Goal: Task Accomplishment & Management: Complete application form

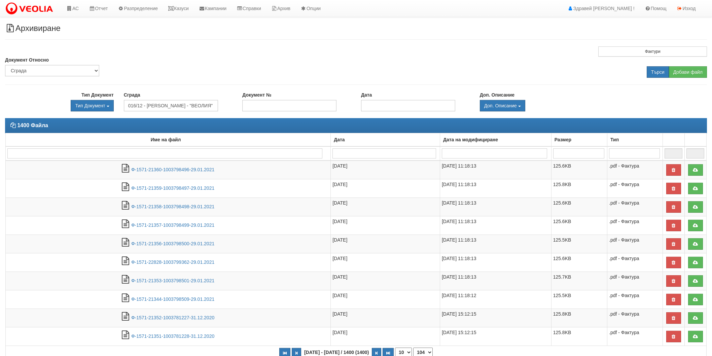
select select "2"
select select "104"
click at [82, 10] on link "АС" at bounding box center [72, 8] width 23 height 17
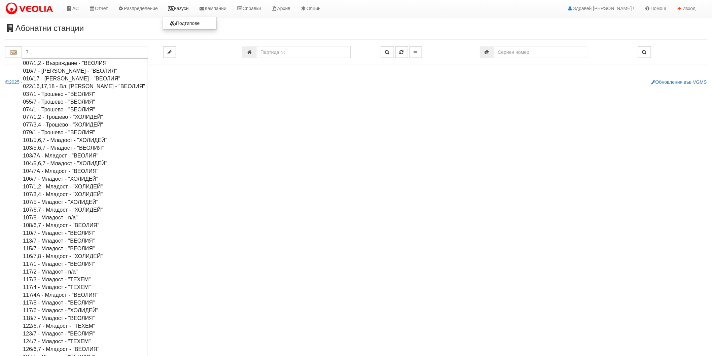
type input "7"
click at [186, 8] on link "Казуси" at bounding box center [178, 8] width 31 height 17
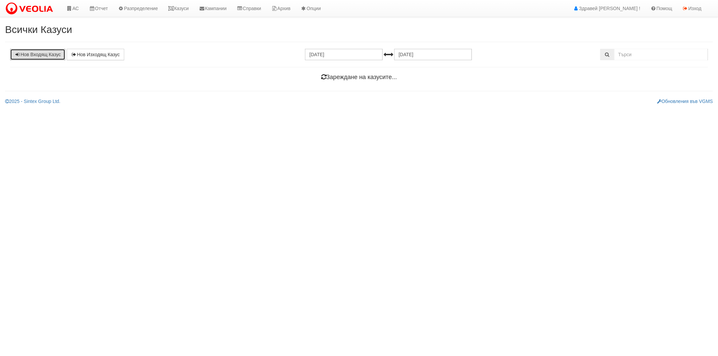
click at [60, 56] on link "Нов Входящ Казус" at bounding box center [37, 54] width 55 height 11
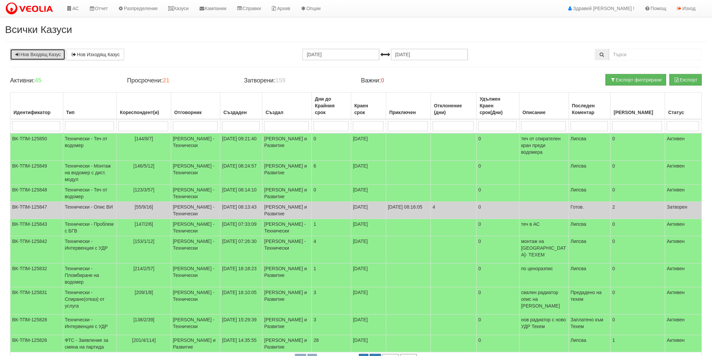
click at [23, 50] on link "Нов Входящ Казус" at bounding box center [37, 54] width 55 height 11
click at [29, 54] on link "Нов Входящ Казус" at bounding box center [37, 54] width 55 height 11
click at [44, 61] on div "Нов Входящ Казус Нов Изходящ Казус 07.09.2025 07.10.2025 Зареждане на казусите.…" at bounding box center [356, 211] width 702 height 324
click at [50, 55] on link "Нов Входящ Казус" at bounding box center [37, 54] width 55 height 11
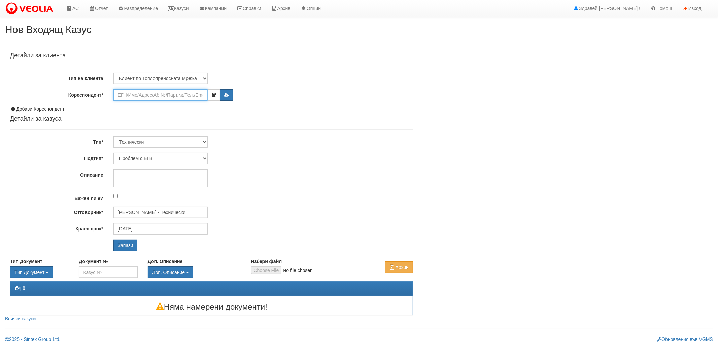
click at [126, 97] on input "Кореспондент*" at bounding box center [160, 94] width 94 height 11
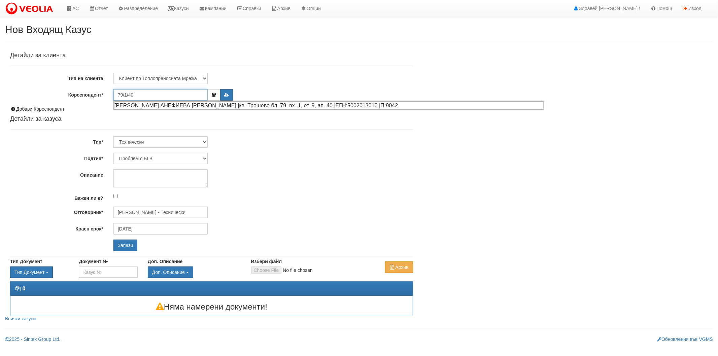
click at [143, 105] on div "СЕХЕР АНЕФИЕВА МУСТАФОВА |кв. Трошево бл. 79, вх. 1, ет. 9, ап. 40 |ЕГН:5002013…" at bounding box center [328, 105] width 429 height 8
type input "Айлин Вейсалова"
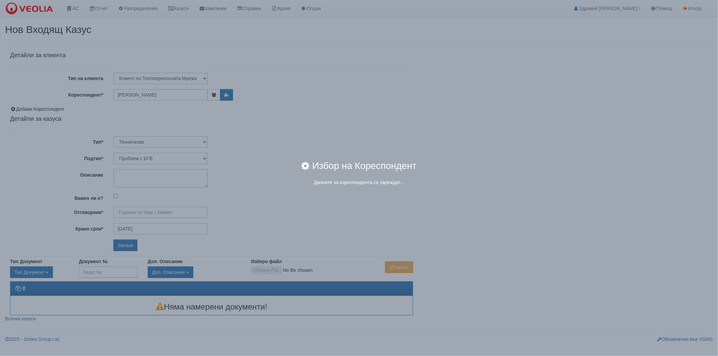
type input "Дончо Дончев - Технически"
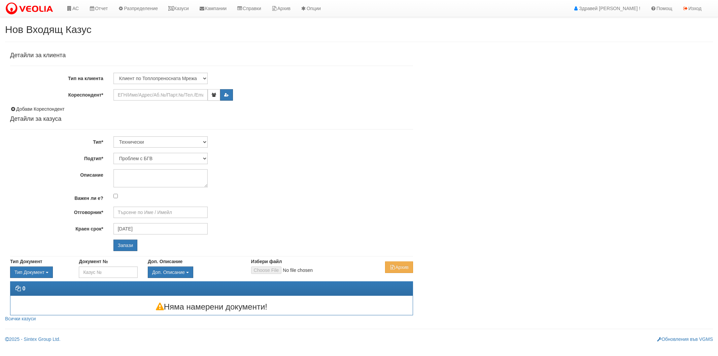
type input "[PERSON_NAME] - Технически"
click at [136, 91] on input "Кореспондент*" at bounding box center [160, 94] width 94 height 11
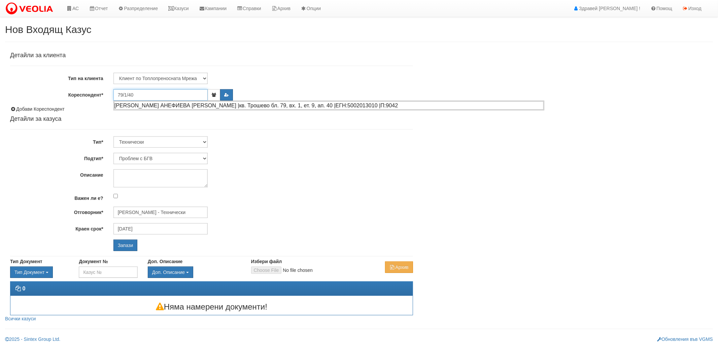
click at [141, 106] on div "[PERSON_NAME] АНЕФИЕВА [PERSON_NAME] |кв. Трошево бл. 79, вх. 1, ет. 9, ап. 40 …" at bounding box center [328, 105] width 429 height 8
type input "[PERSON_NAME]"
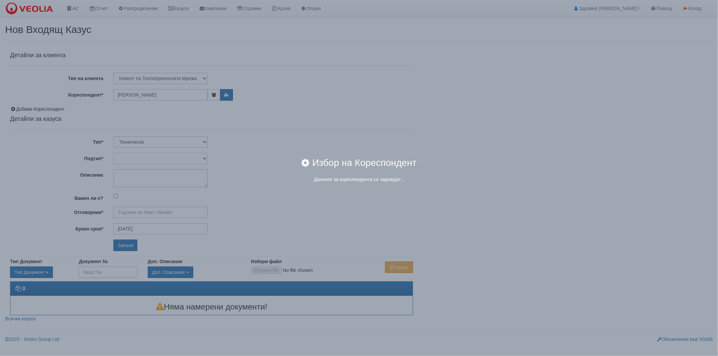
type input "[PERSON_NAME] - Технически"
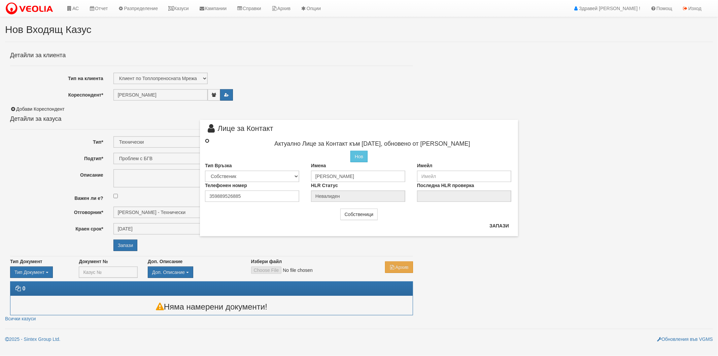
click at [207, 141] on input "radio" at bounding box center [207, 141] width 4 height 4
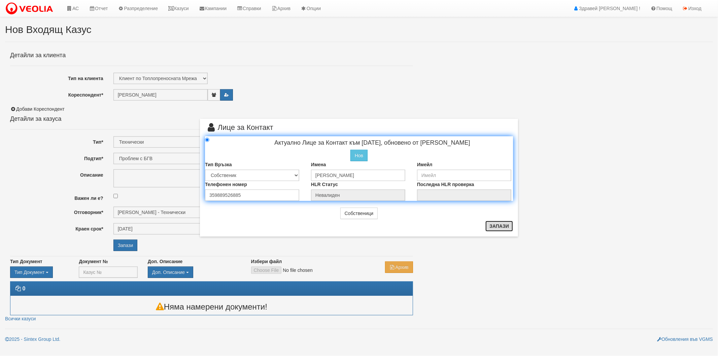
click at [496, 226] on button "Запази" at bounding box center [499, 226] width 28 height 11
radio input "true"
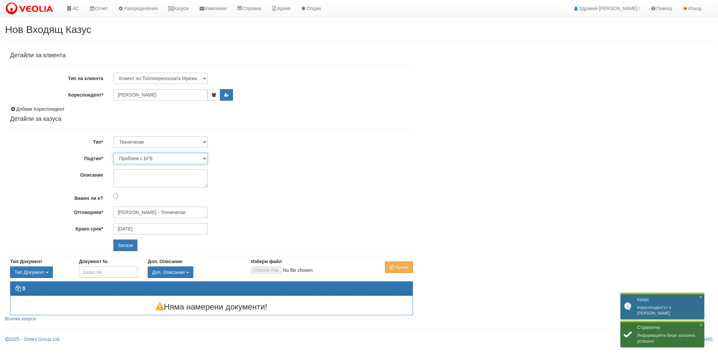
click at [142, 158] on select "Проблем с БГВ Теч ВОИ Теч БГВ Теч в АС Теч от водомер Проблем в АС Интервенция …" at bounding box center [160, 158] width 94 height 11
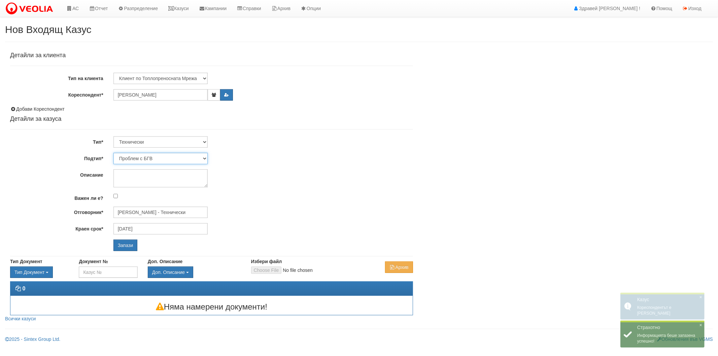
select select "Монтаж на водомер с дист. модул"
click at [113, 153] on select "Проблем с БГВ Теч ВОИ Теч БГВ Теч в АС Теч от водомер Проблем в АС Интервенция …" at bounding box center [160, 158] width 94 height 11
type input "[DATE]"
type input "[PERSON_NAME] - Технически"
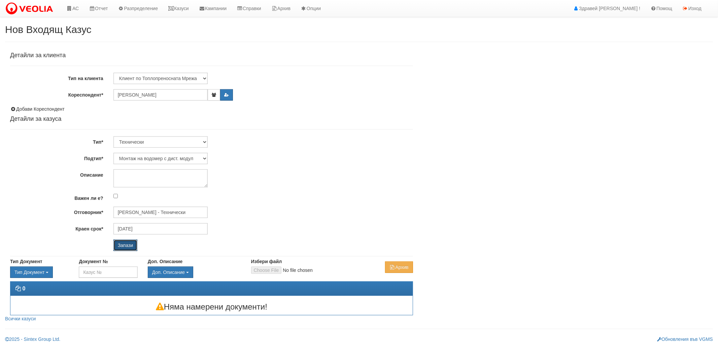
click at [131, 246] on input "Запази" at bounding box center [125, 245] width 24 height 11
click at [145, 93] on input "Кореспондент*" at bounding box center [160, 94] width 94 height 11
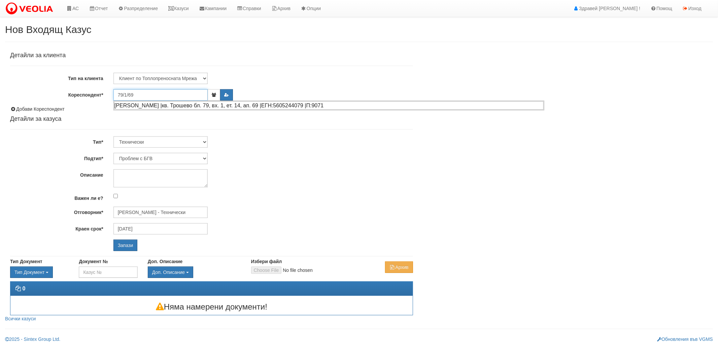
click at [146, 108] on div "[PERSON_NAME] |кв. Трошево бл. 79, вх. 1, ет. 14, ап. 69 |ЕГН:5605244079 |П:9071" at bounding box center [328, 105] width 429 height 8
type input "[PERSON_NAME]"
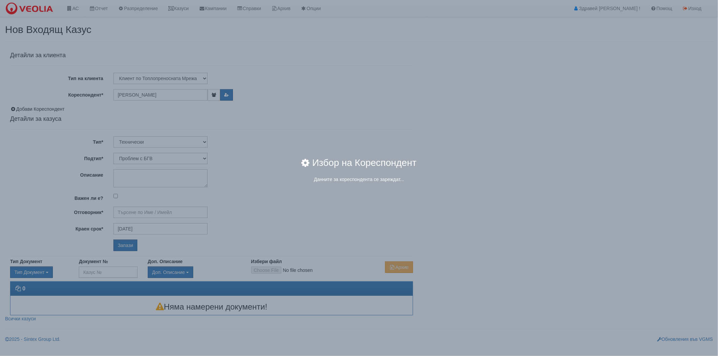
type input "[PERSON_NAME] - Технически"
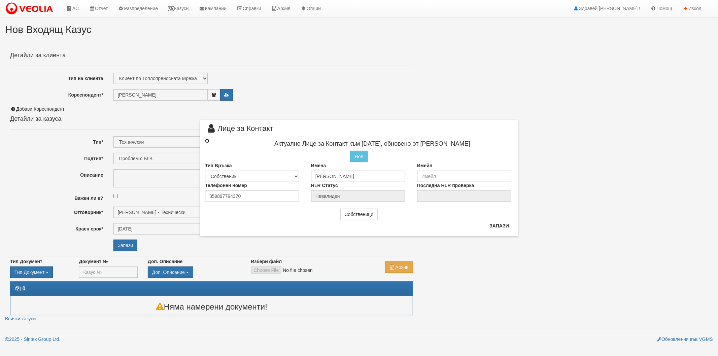
click at [206, 140] on input "radio" at bounding box center [207, 141] width 4 height 4
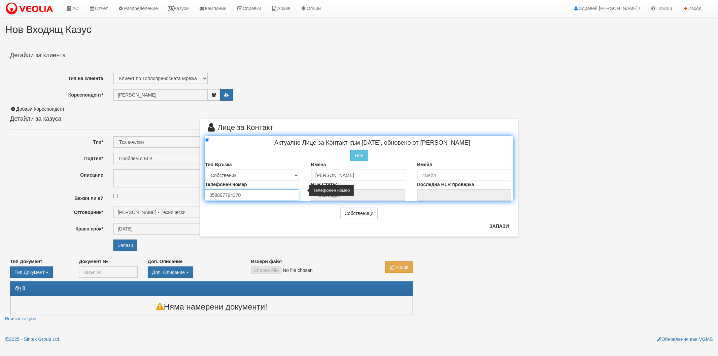
drag, startPoint x: 242, startPoint y: 194, endPoint x: 233, endPoint y: 192, distance: 8.7
click at [233, 192] on input "359897794370" at bounding box center [252, 195] width 94 height 11
click at [502, 229] on button "Запази" at bounding box center [499, 226] width 28 height 11
radio input "true"
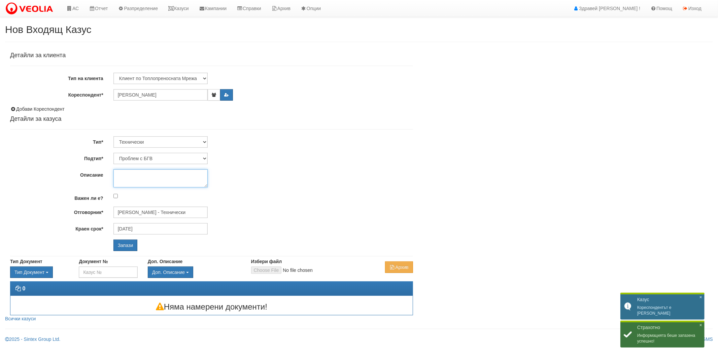
click at [171, 176] on textarea "Описание" at bounding box center [160, 178] width 94 height 18
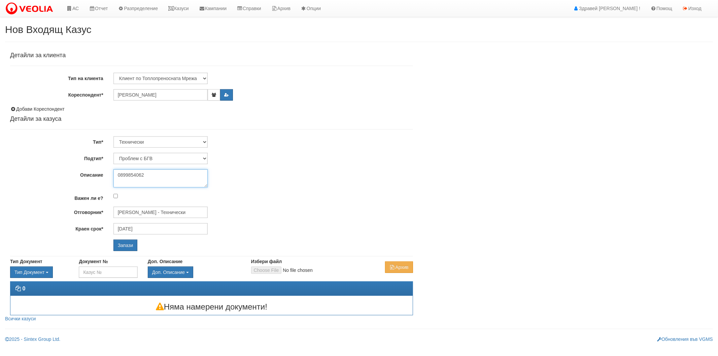
type textarea "0899854062"
click at [182, 156] on select "Проблем с БГВ Теч ВОИ Теч БГВ Теч в АС Теч от водомер Проблем в АС Интервенция …" at bounding box center [160, 158] width 94 height 11
select select "Монтаж на водомер с дист. модул"
click at [113, 153] on select "Проблем с БГВ Теч ВОИ Теч БГВ Теч в АС Теч от водомер Проблем в АС Интервенция …" at bounding box center [160, 158] width 94 height 11
type input "14/10/2025"
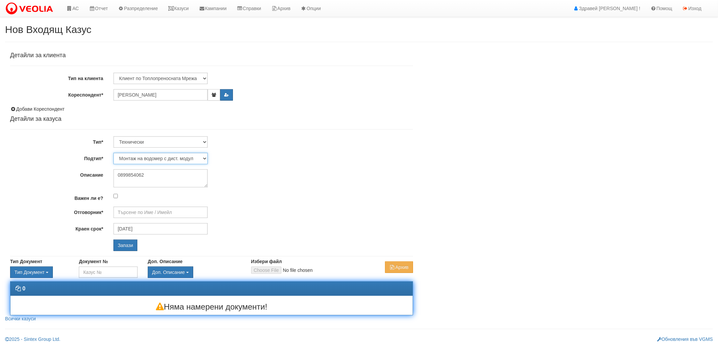
type input "[PERSON_NAME] - Технически"
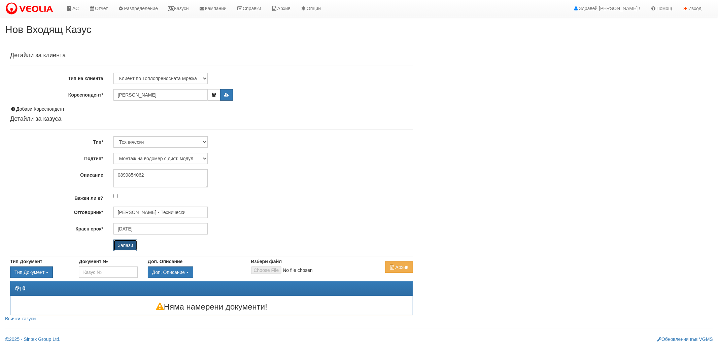
click at [128, 244] on input "Запази" at bounding box center [125, 245] width 24 height 11
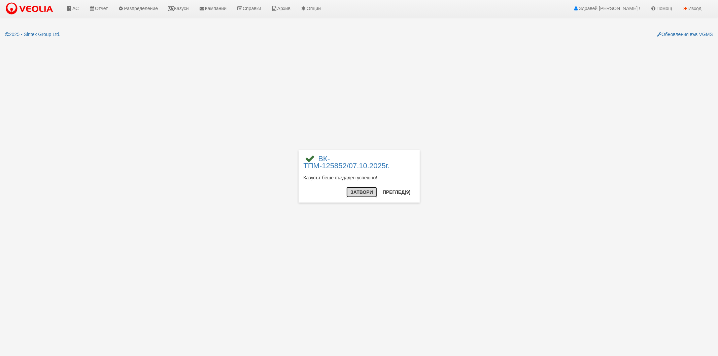
click at [362, 191] on button "Затвори" at bounding box center [361, 192] width 31 height 11
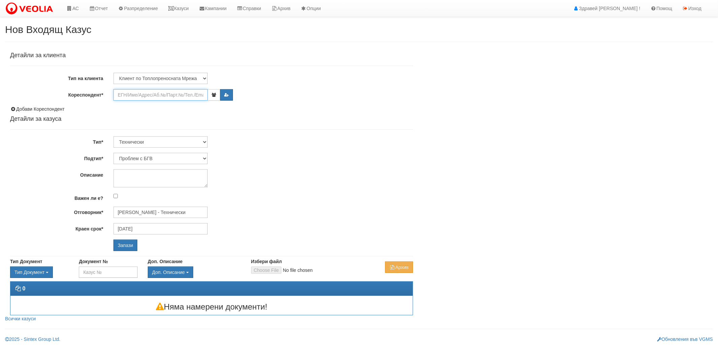
click at [137, 98] on input "Кореспондент*" at bounding box center [160, 94] width 94 height 11
